Goal: Transaction & Acquisition: Purchase product/service

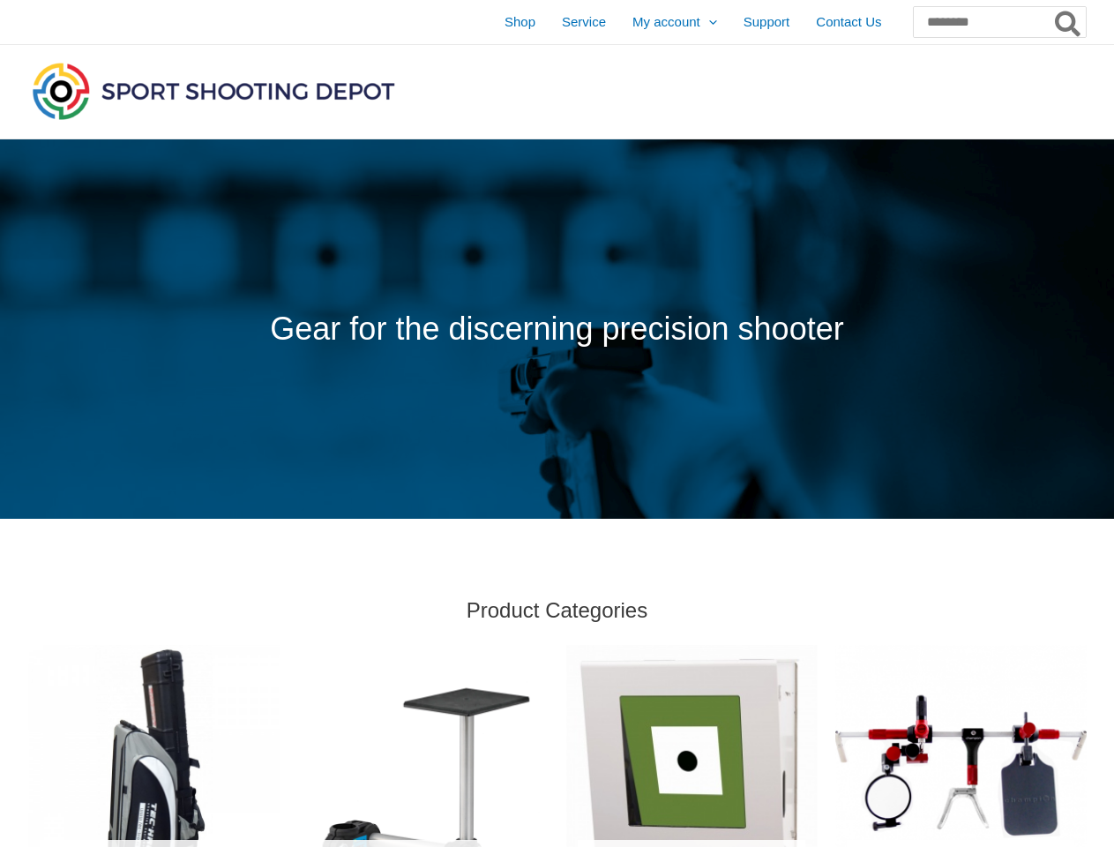
click at [557, 424] on span at bounding box center [557, 328] width 1114 height 379
click at [1069, 25] on icon "Search" at bounding box center [1068, 24] width 26 height 28
